Goal: Entertainment & Leisure: Consume media (video, audio)

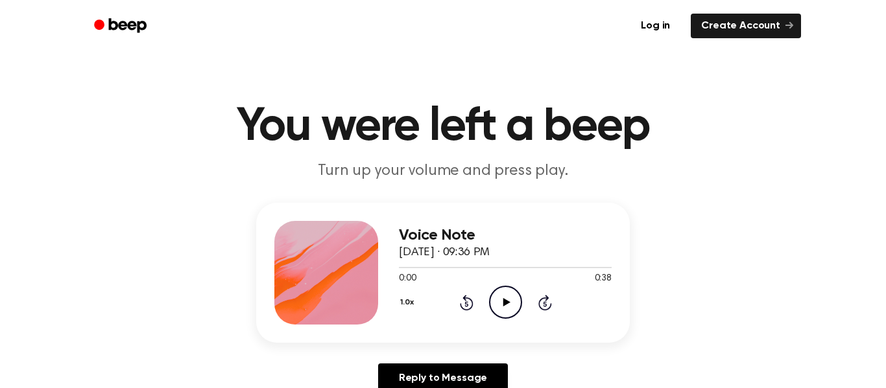
click at [508, 302] on icon at bounding box center [505, 302] width 7 height 8
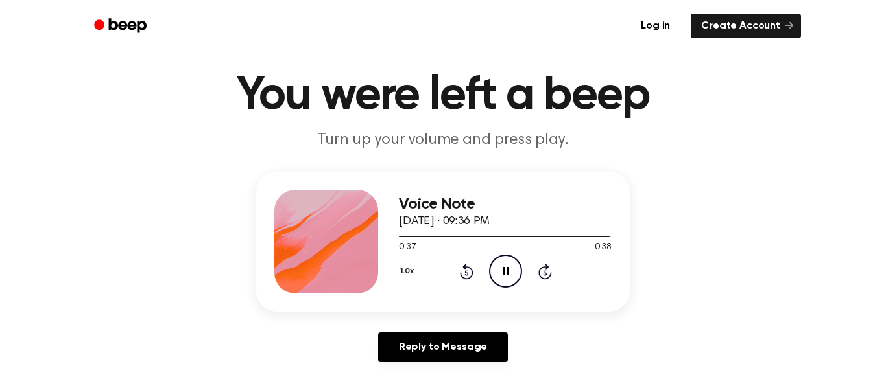
scroll to position [28, 0]
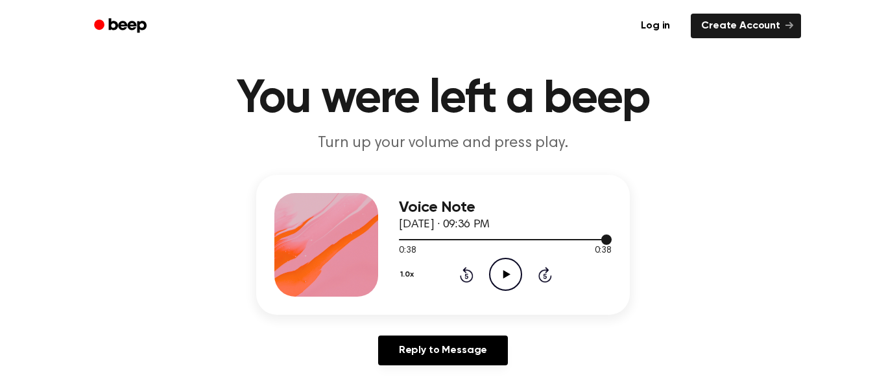
click at [400, 241] on div at bounding box center [505, 239] width 213 height 10
click at [408, 275] on button "1.0x" at bounding box center [408, 275] width 19 height 22
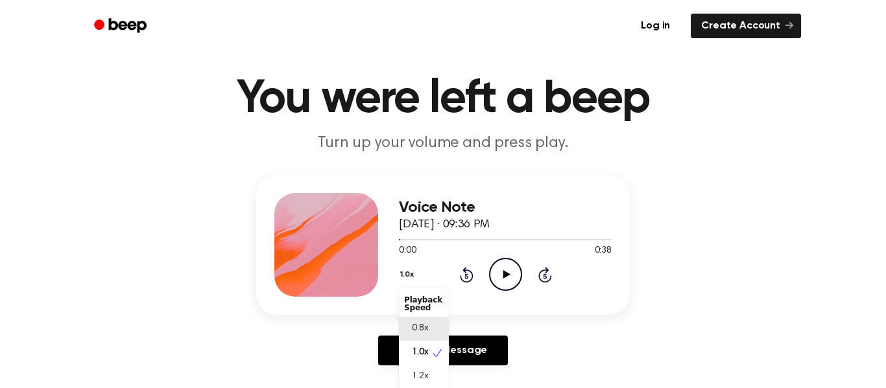
click at [427, 325] on span "0.8x" at bounding box center [420, 329] width 16 height 14
click at [502, 273] on icon "Play Audio" at bounding box center [505, 274] width 33 height 33
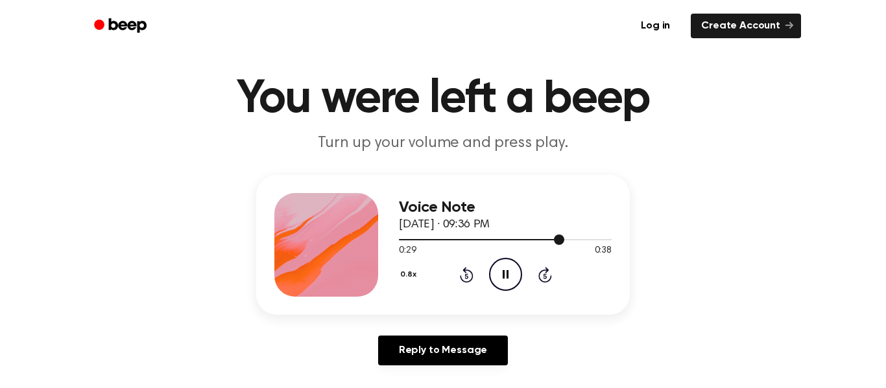
click at [537, 240] on div at bounding box center [481, 239] width 165 height 1
click at [503, 239] on div at bounding box center [505, 239] width 213 height 1
click at [491, 242] on div at bounding box center [505, 239] width 213 height 10
click at [404, 241] on div at bounding box center [505, 239] width 213 height 1
click at [473, 266] on div "0.8x Rewind 5 seconds Play Audio Skip 5 seconds" at bounding box center [505, 274] width 213 height 33
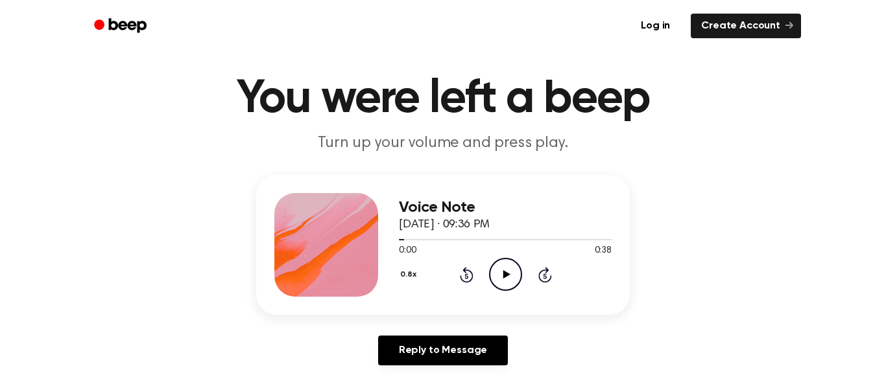
click at [506, 275] on icon at bounding box center [505, 274] width 7 height 8
click at [542, 274] on icon "Skip 5 seconds" at bounding box center [544, 274] width 14 height 17
click at [563, 309] on div "Voice Note September 9, 2025 · 09:36 PM 0:16 0:38 Your browser does not support…" at bounding box center [442, 245] width 373 height 140
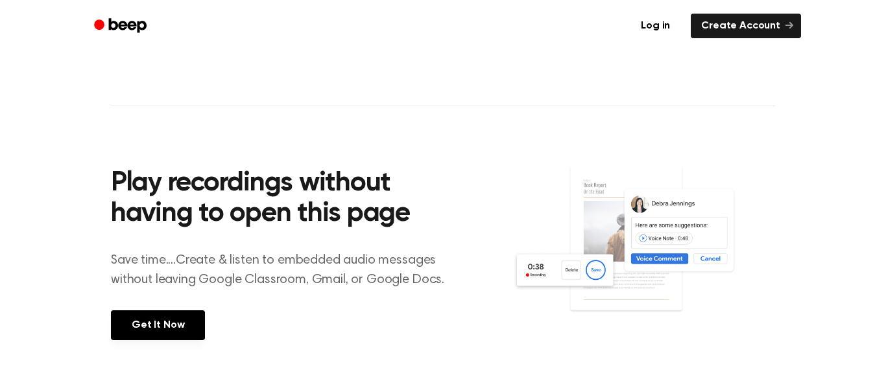
scroll to position [406, 0]
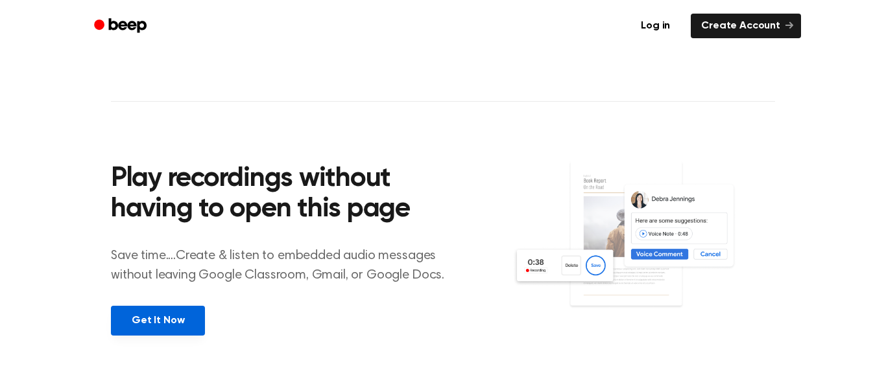
click at [178, 325] on link "Get It Now" at bounding box center [158, 321] width 94 height 30
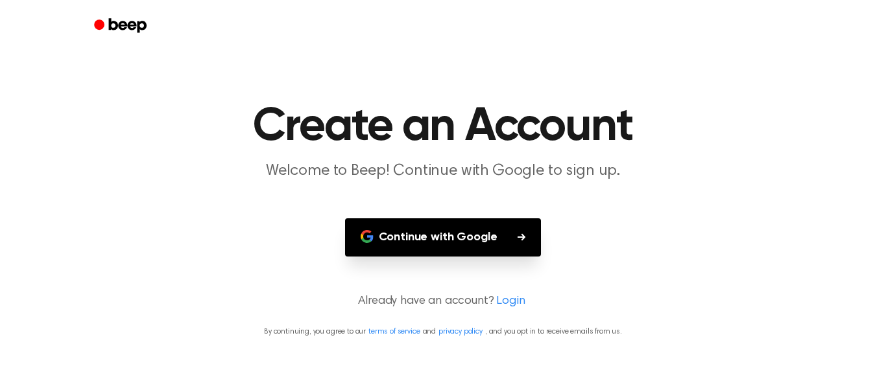
click at [419, 239] on button "Continue with Google" at bounding box center [443, 237] width 196 height 38
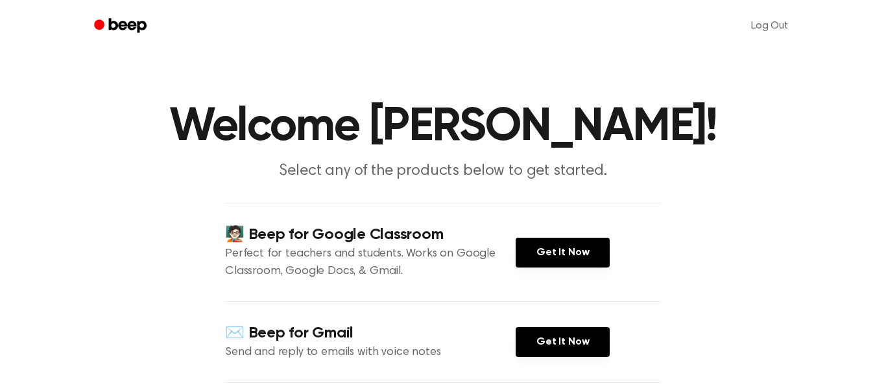
click at [538, 322] on div "✉️ Beep for Gmail Send and reply to emails with voice notes Get It Now" at bounding box center [443, 341] width 436 height 81
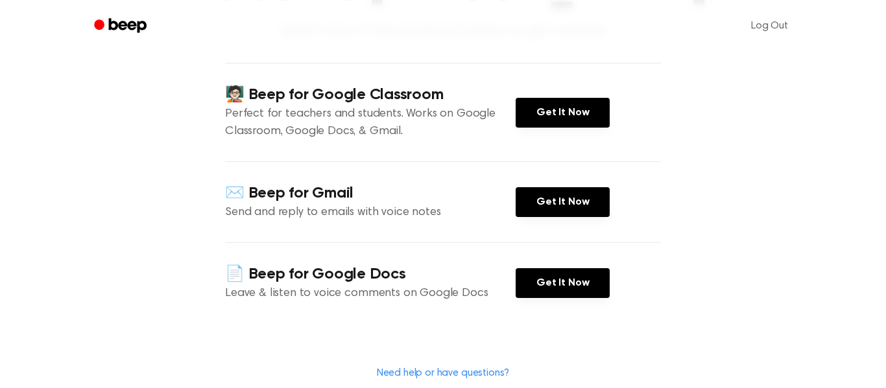
scroll to position [142, 0]
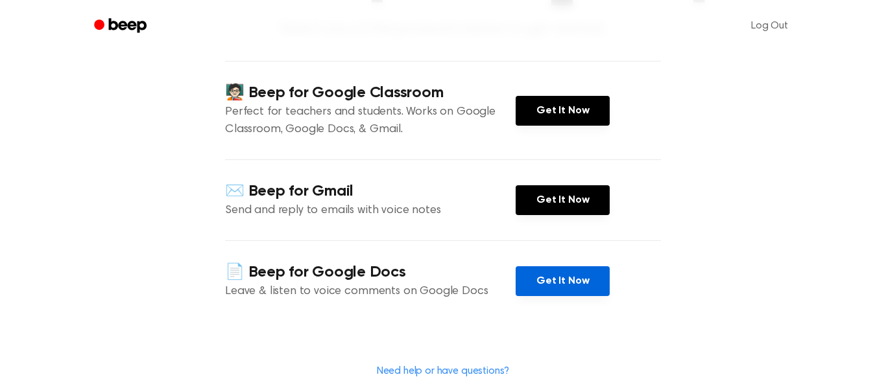
click at [589, 285] on link "Get It Now" at bounding box center [562, 281] width 94 height 30
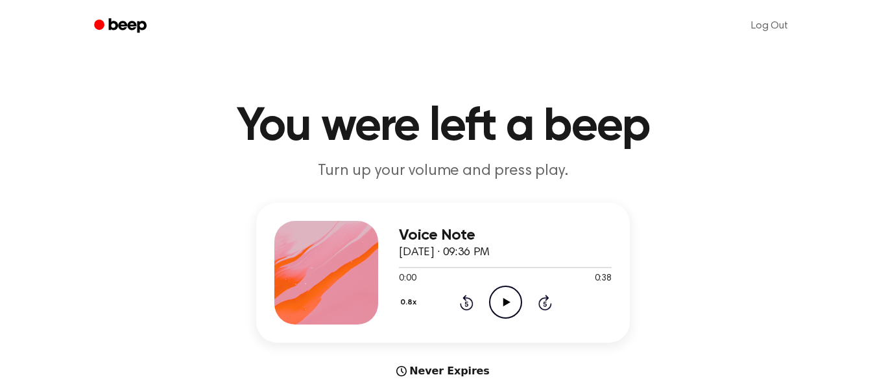
click at [507, 306] on icon "Play Audio" at bounding box center [505, 302] width 33 height 33
click at [408, 303] on button "0.8x" at bounding box center [410, 303] width 22 height 22
click at [430, 377] on div "1.0x" at bounding box center [424, 375] width 50 height 24
click at [497, 301] on icon "Play Audio" at bounding box center [505, 302] width 33 height 33
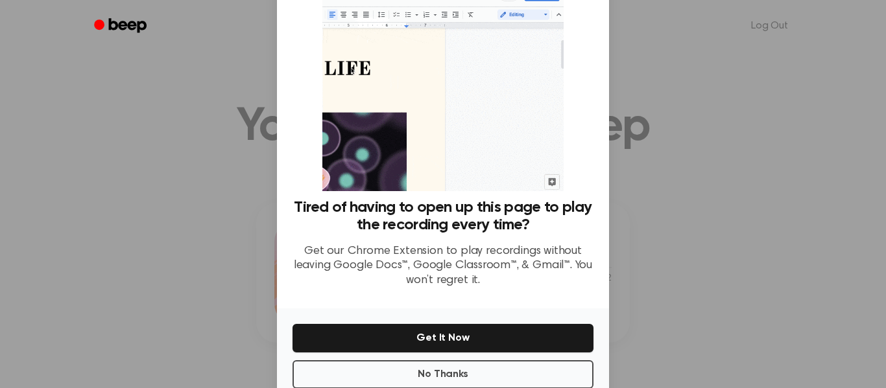
scroll to position [84, 0]
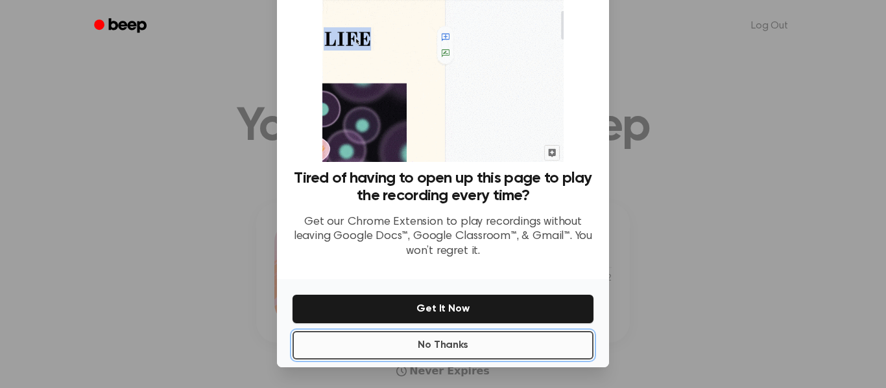
click at [511, 338] on button "No Thanks" at bounding box center [442, 345] width 301 height 29
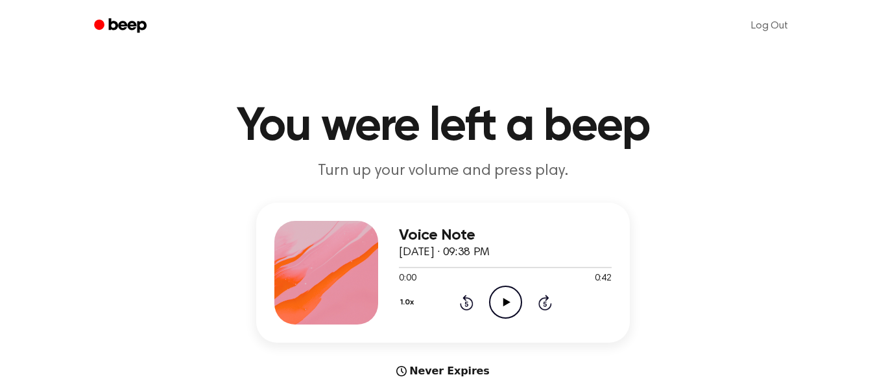
click at [504, 301] on icon at bounding box center [505, 302] width 7 height 8
click at [406, 271] on div at bounding box center [505, 267] width 213 height 10
click at [414, 269] on div at bounding box center [505, 267] width 213 height 10
click at [425, 270] on div at bounding box center [505, 267] width 213 height 10
click at [501, 299] on icon "Play Audio" at bounding box center [505, 302] width 33 height 33
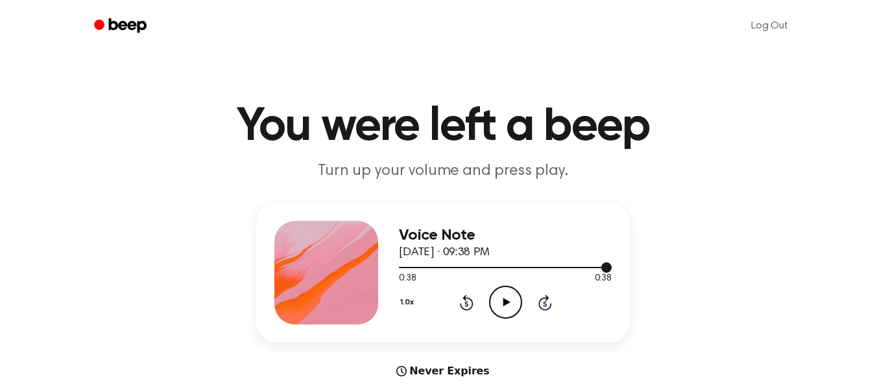
click at [408, 271] on div at bounding box center [505, 267] width 213 height 10
click at [404, 265] on div at bounding box center [505, 267] width 213 height 10
click at [413, 268] on div at bounding box center [505, 267] width 213 height 1
click at [499, 293] on icon "Play Audio" at bounding box center [505, 302] width 33 height 33
click at [421, 268] on div at bounding box center [505, 267] width 213 height 1
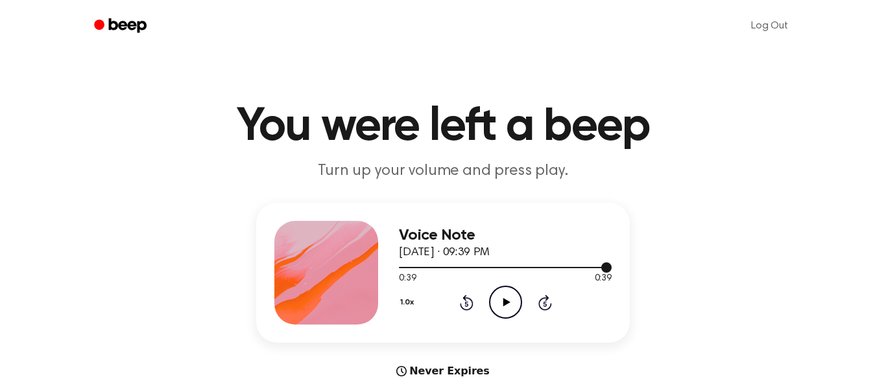
click at [404, 267] on div at bounding box center [505, 267] width 213 height 1
click at [410, 266] on div at bounding box center [505, 267] width 213 height 10
click at [413, 270] on div at bounding box center [505, 267] width 213 height 10
click at [405, 270] on div at bounding box center [505, 267] width 213 height 10
